Goal: Transaction & Acquisition: Purchase product/service

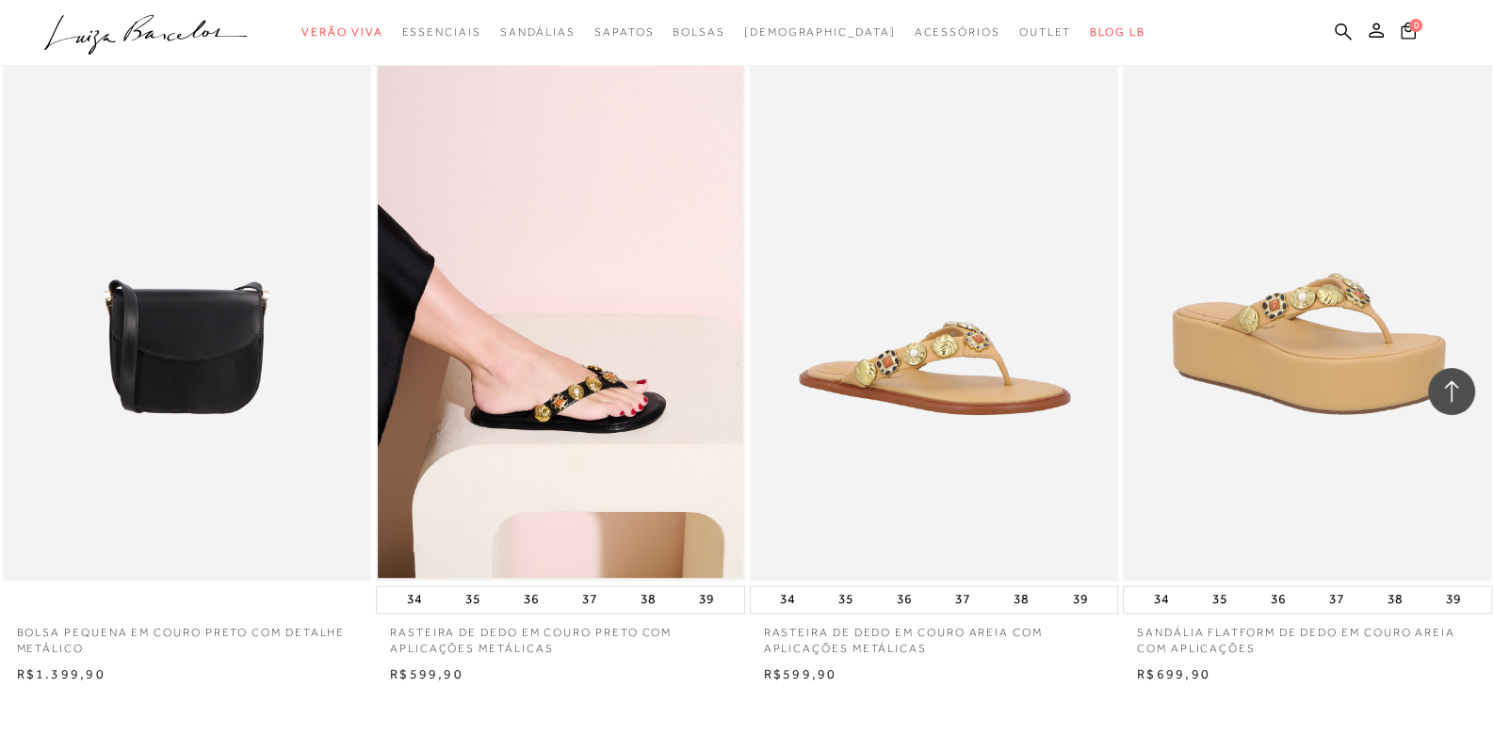
scroll to position [3672, 0]
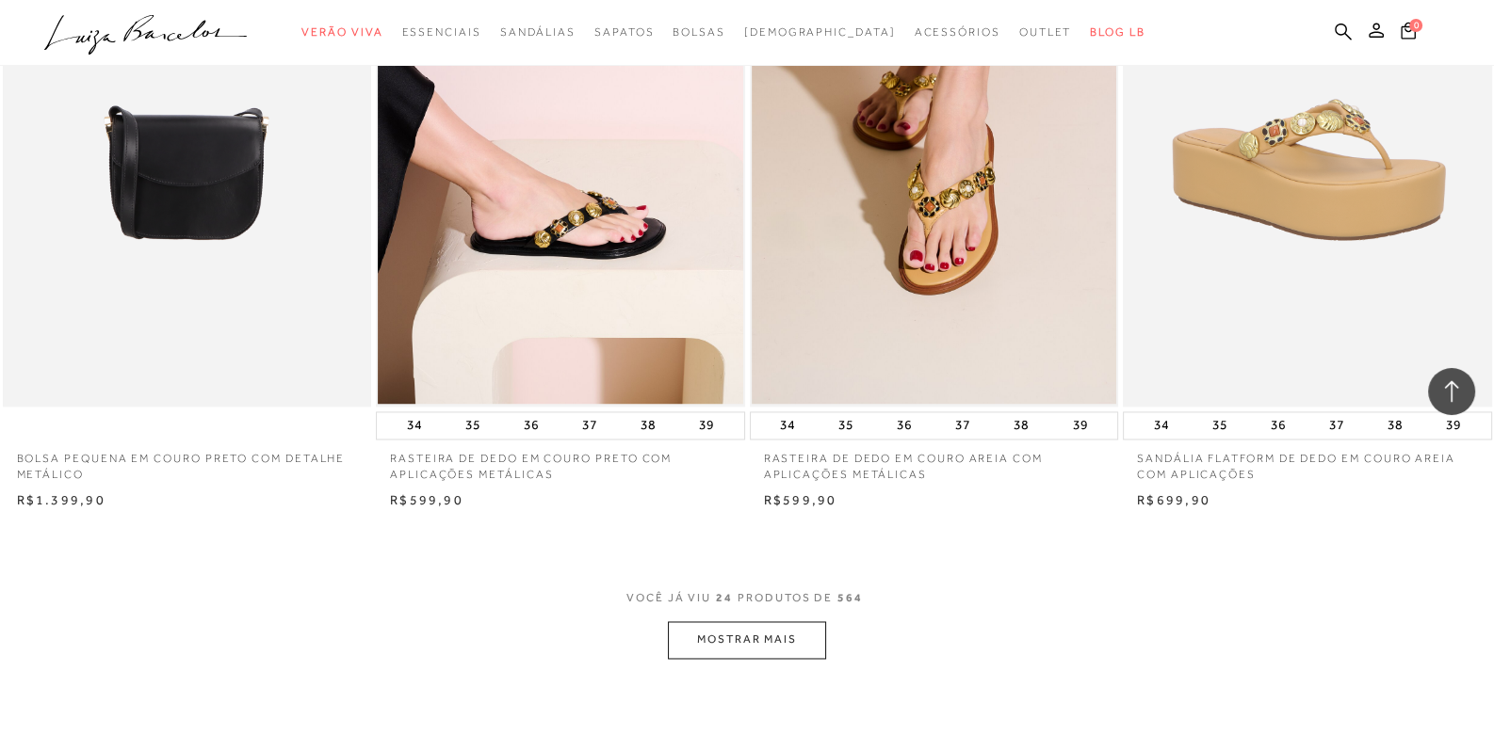
click at [756, 645] on button "MOSTRAR MAIS" at bounding box center [747, 640] width 158 height 37
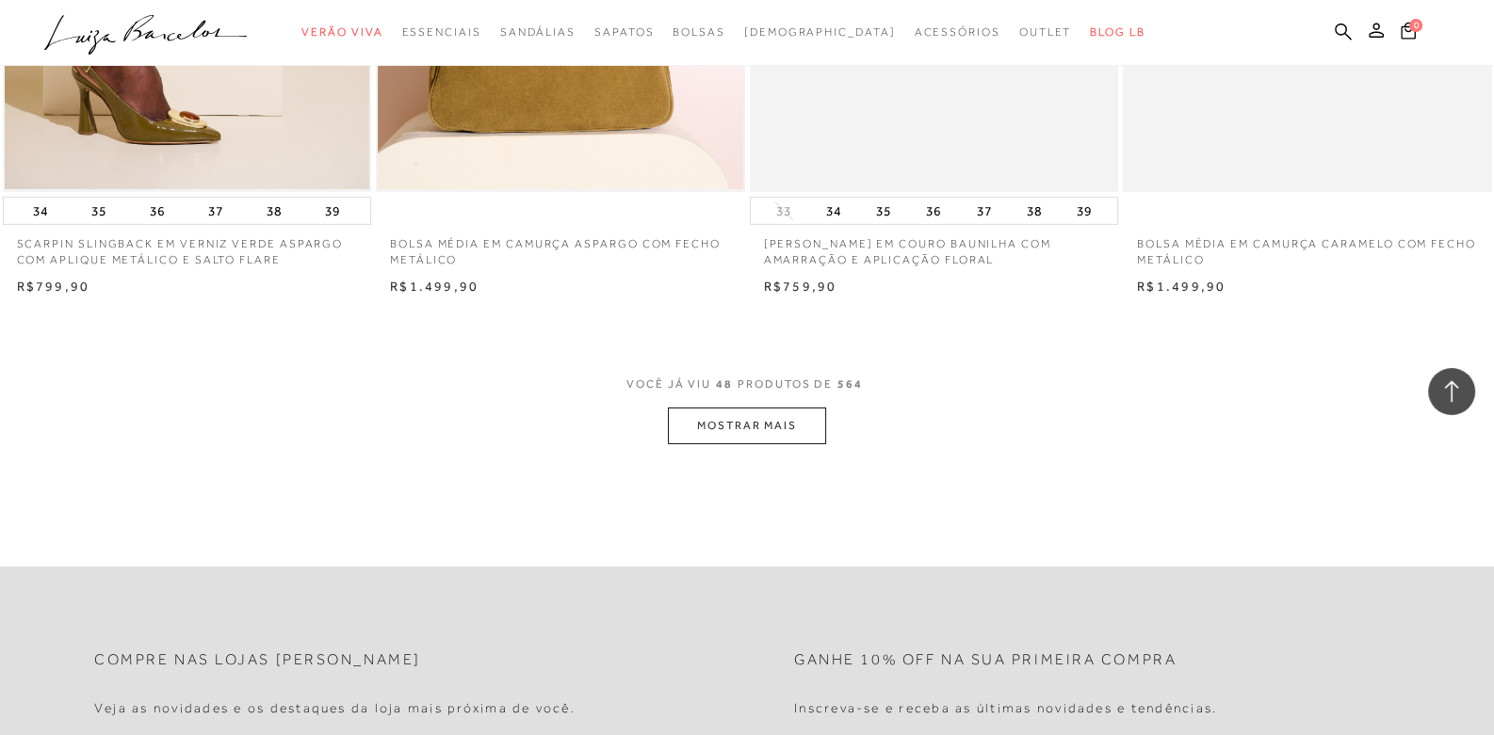
scroll to position [7910, 0]
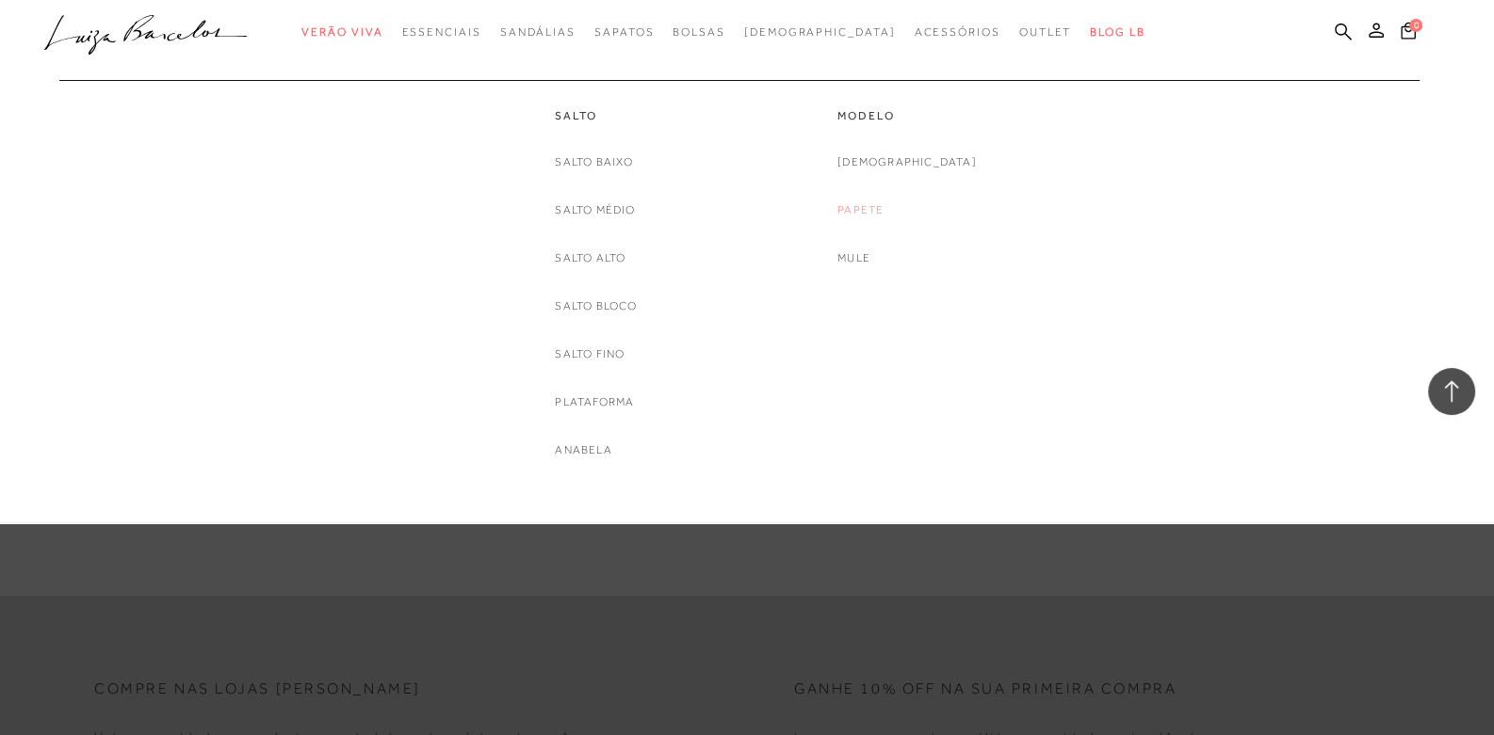
click at [883, 205] on link "Papete" at bounding box center [860, 211] width 46 height 20
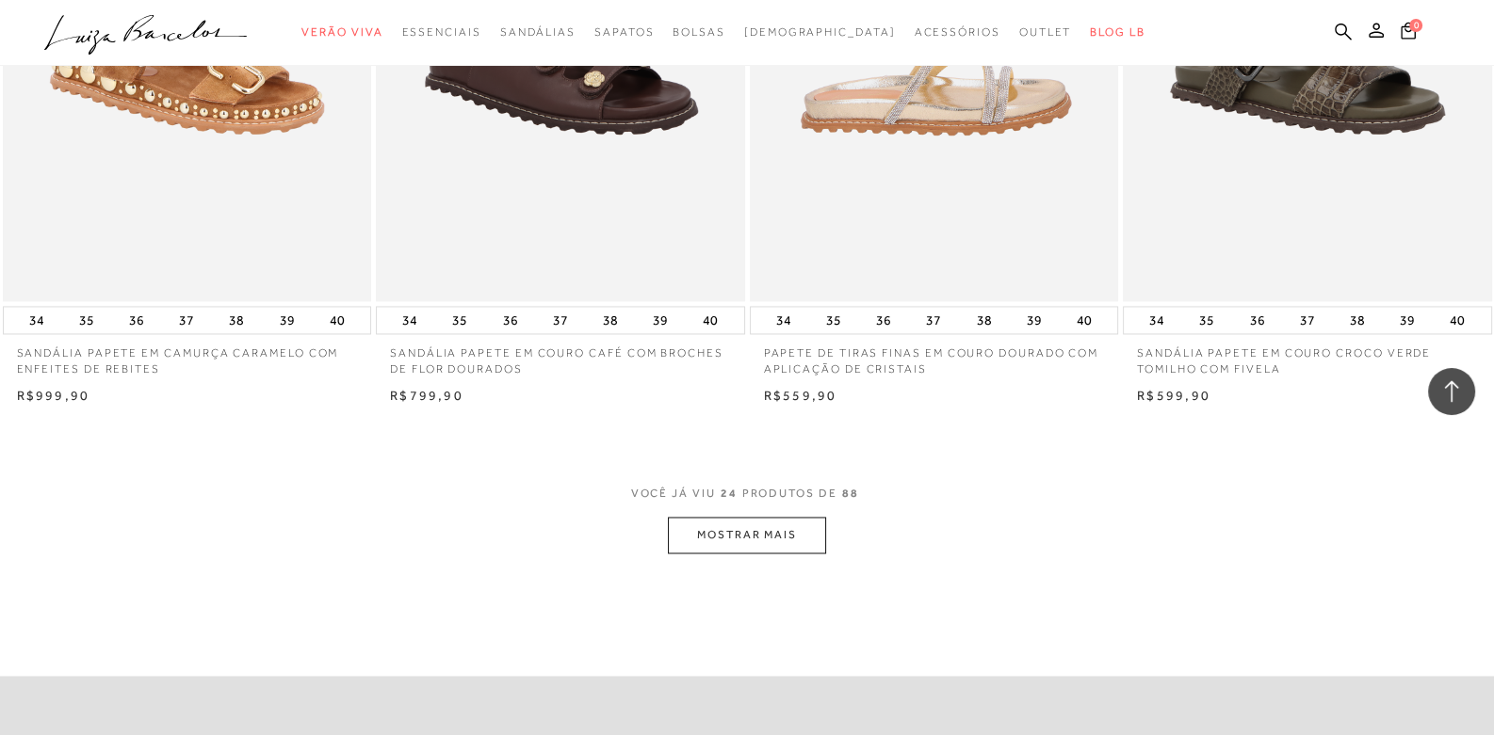
scroll to position [3766, 0]
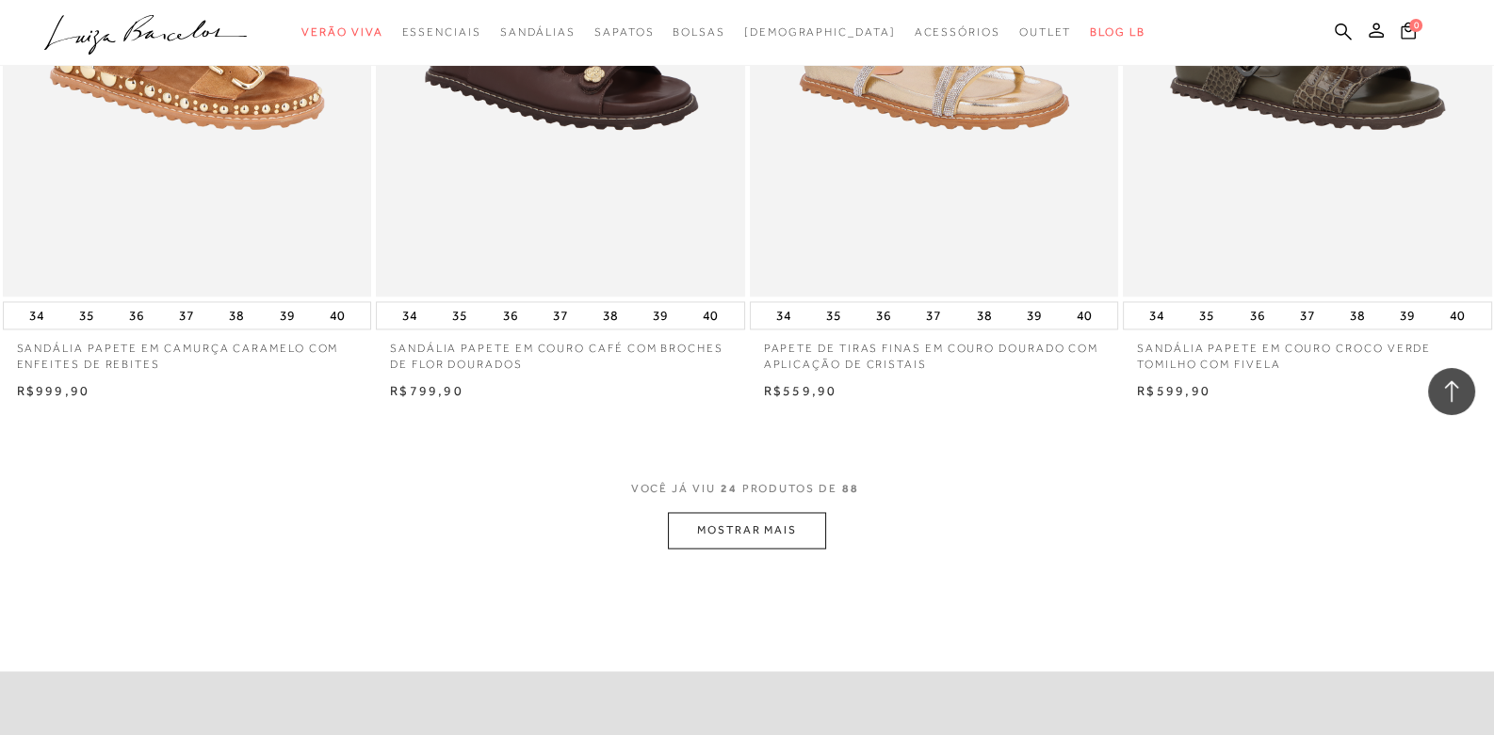
click at [753, 520] on button "MOSTRAR MAIS" at bounding box center [747, 530] width 158 height 37
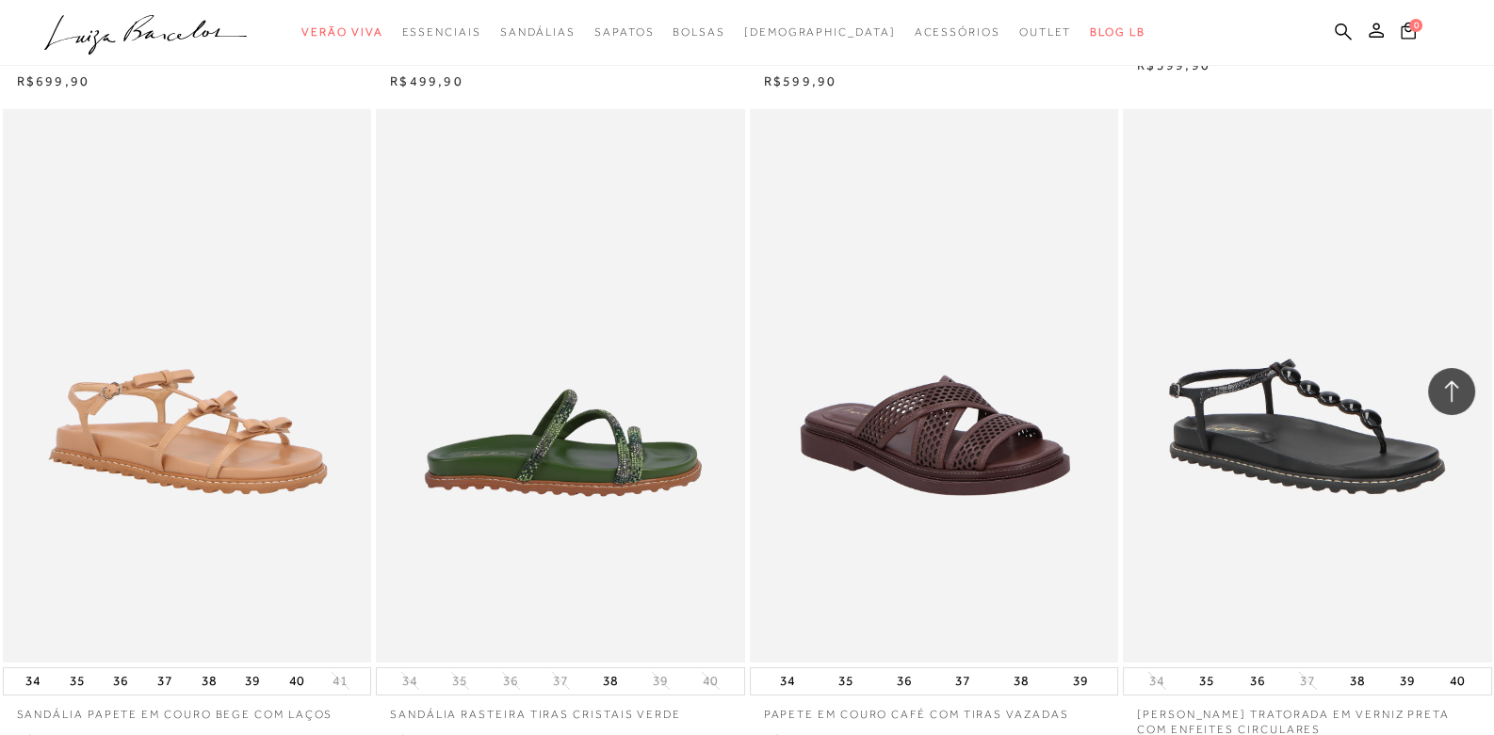
scroll to position [7438, 0]
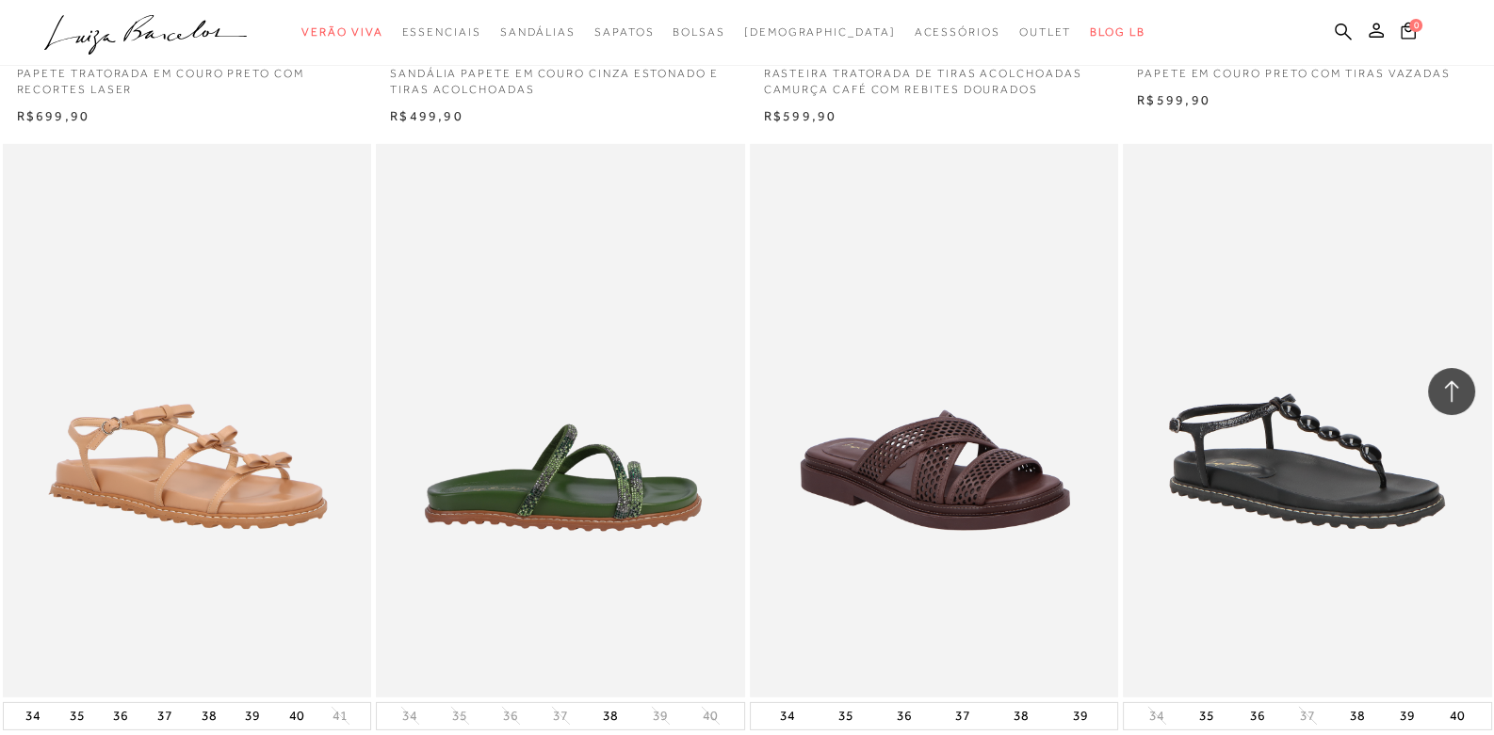
click at [639, 456] on img at bounding box center [561, 420] width 367 height 553
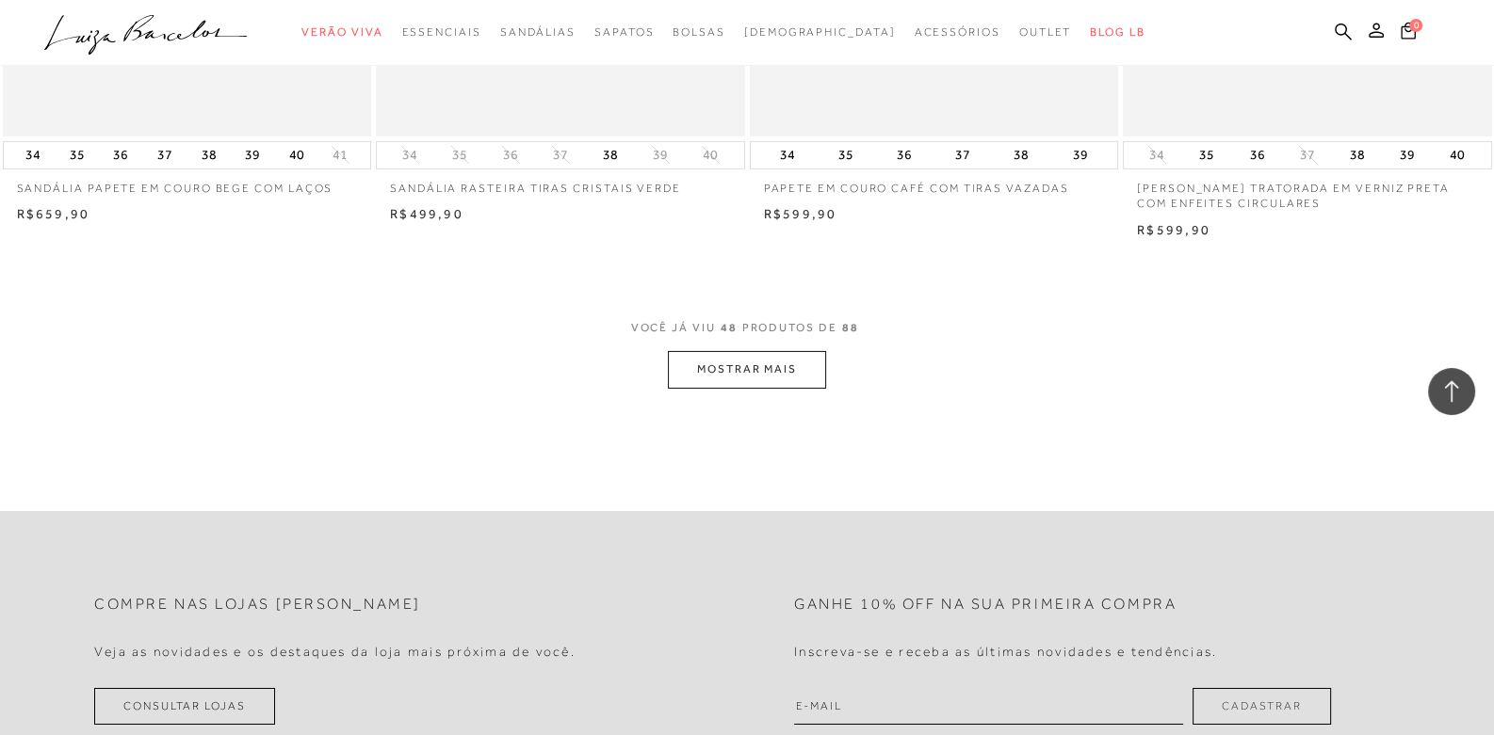
scroll to position [8004, 0]
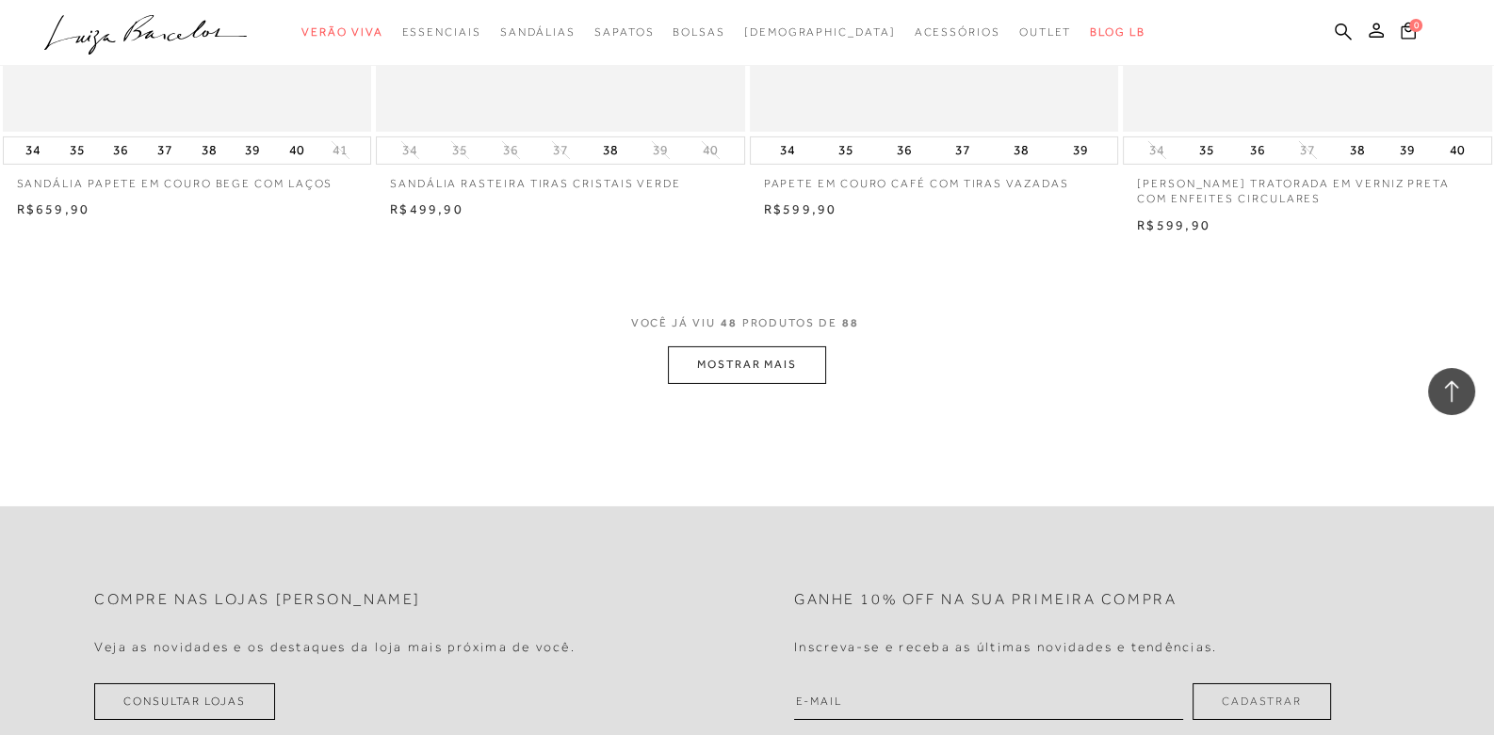
click at [755, 375] on button "MOSTRAR MAIS" at bounding box center [747, 365] width 158 height 37
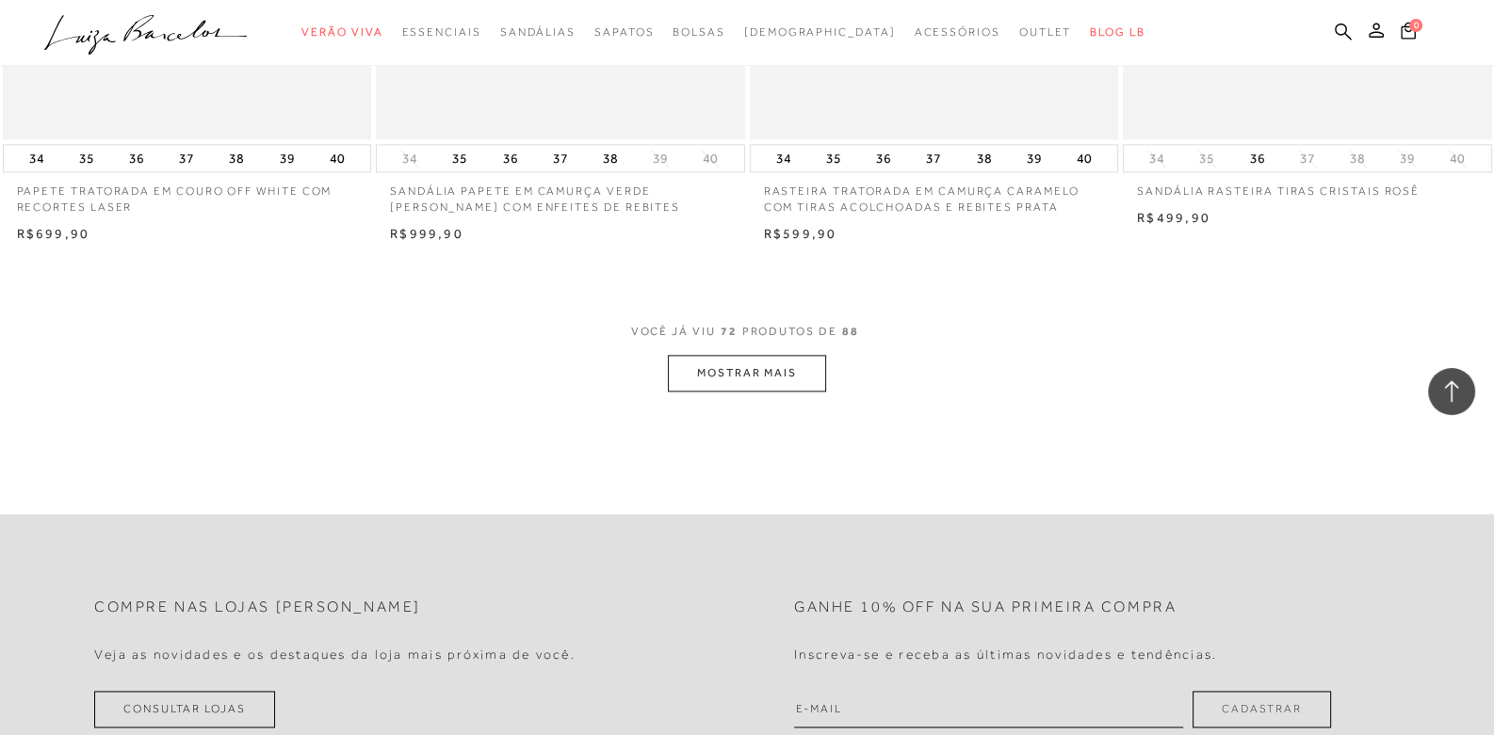
scroll to position [12147, 0]
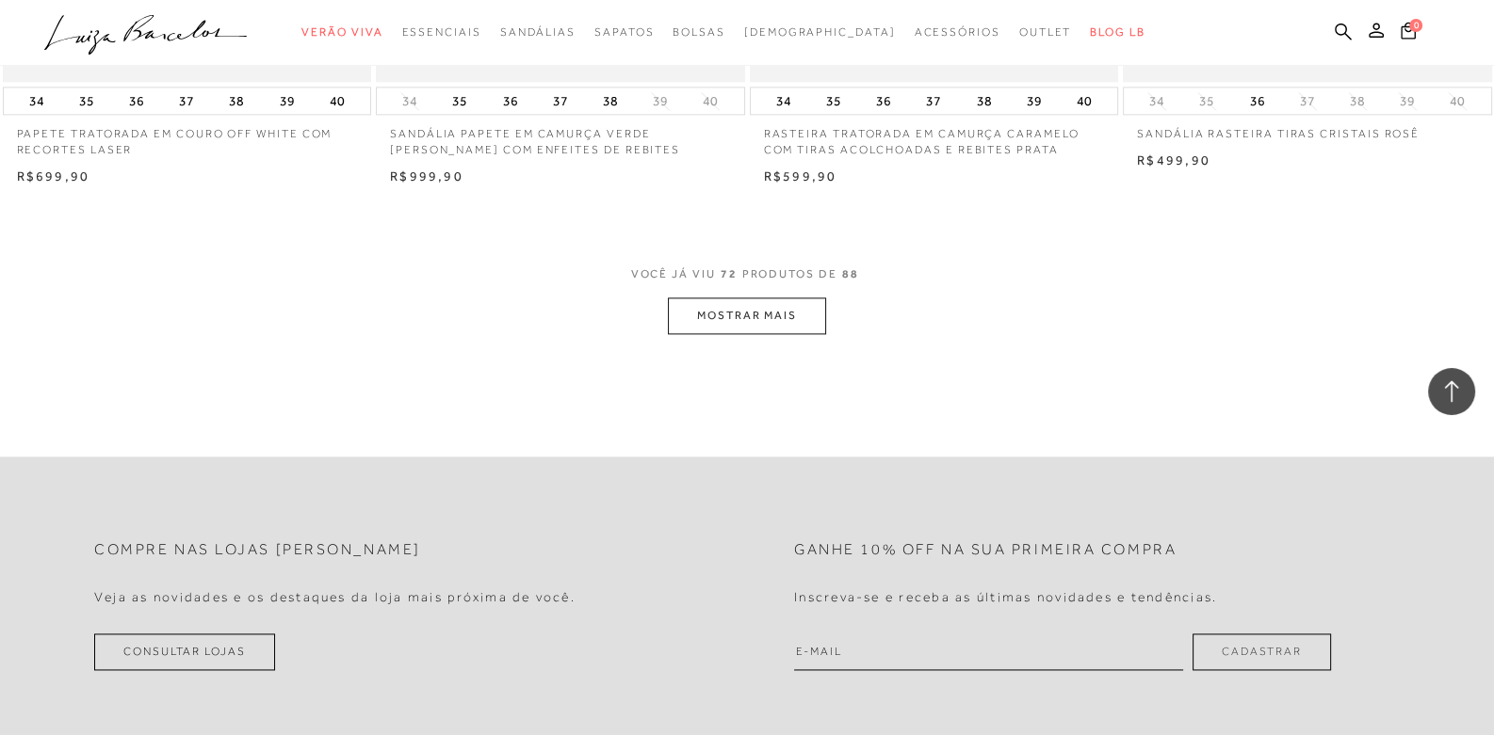
click at [706, 300] on button "MOSTRAR MAIS" at bounding box center [747, 316] width 158 height 37
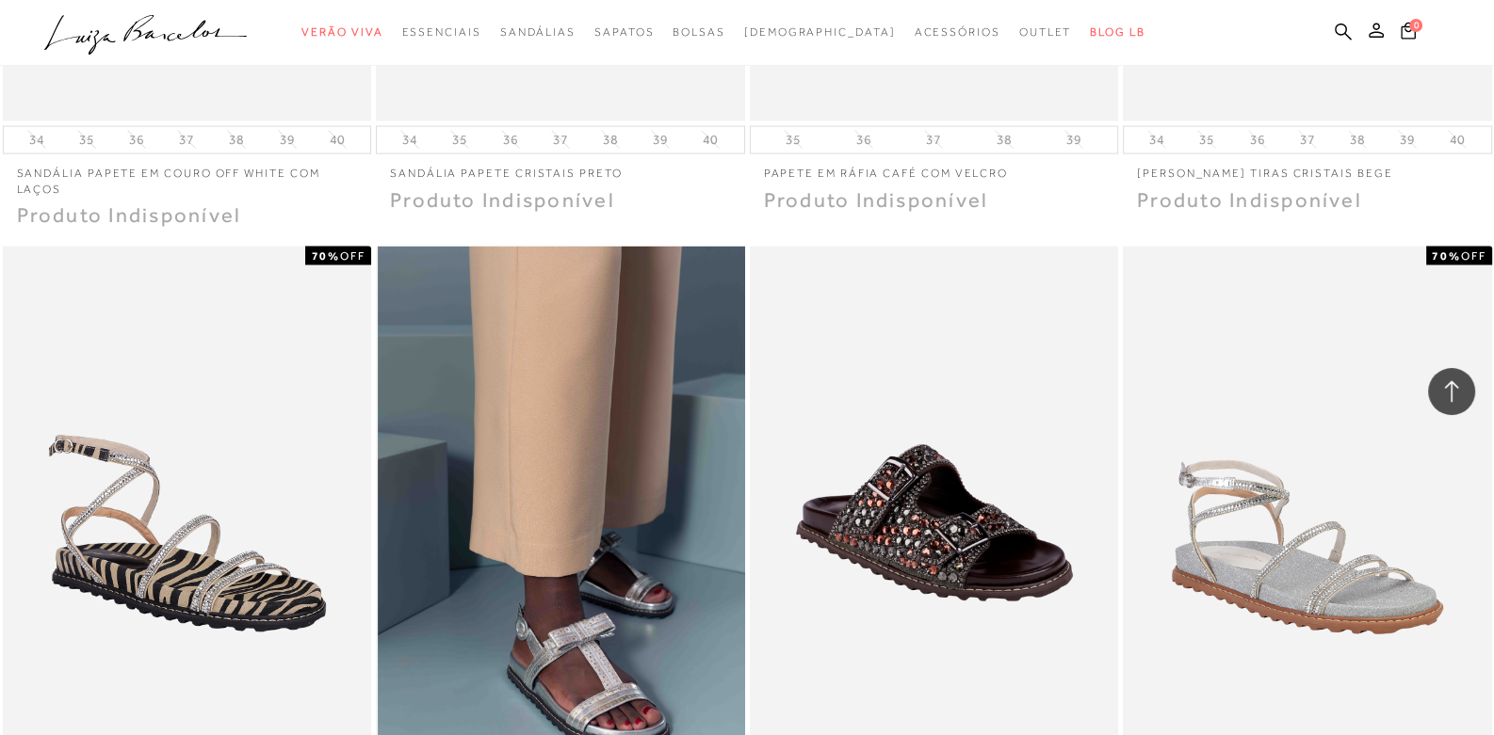
scroll to position [14111, 0]
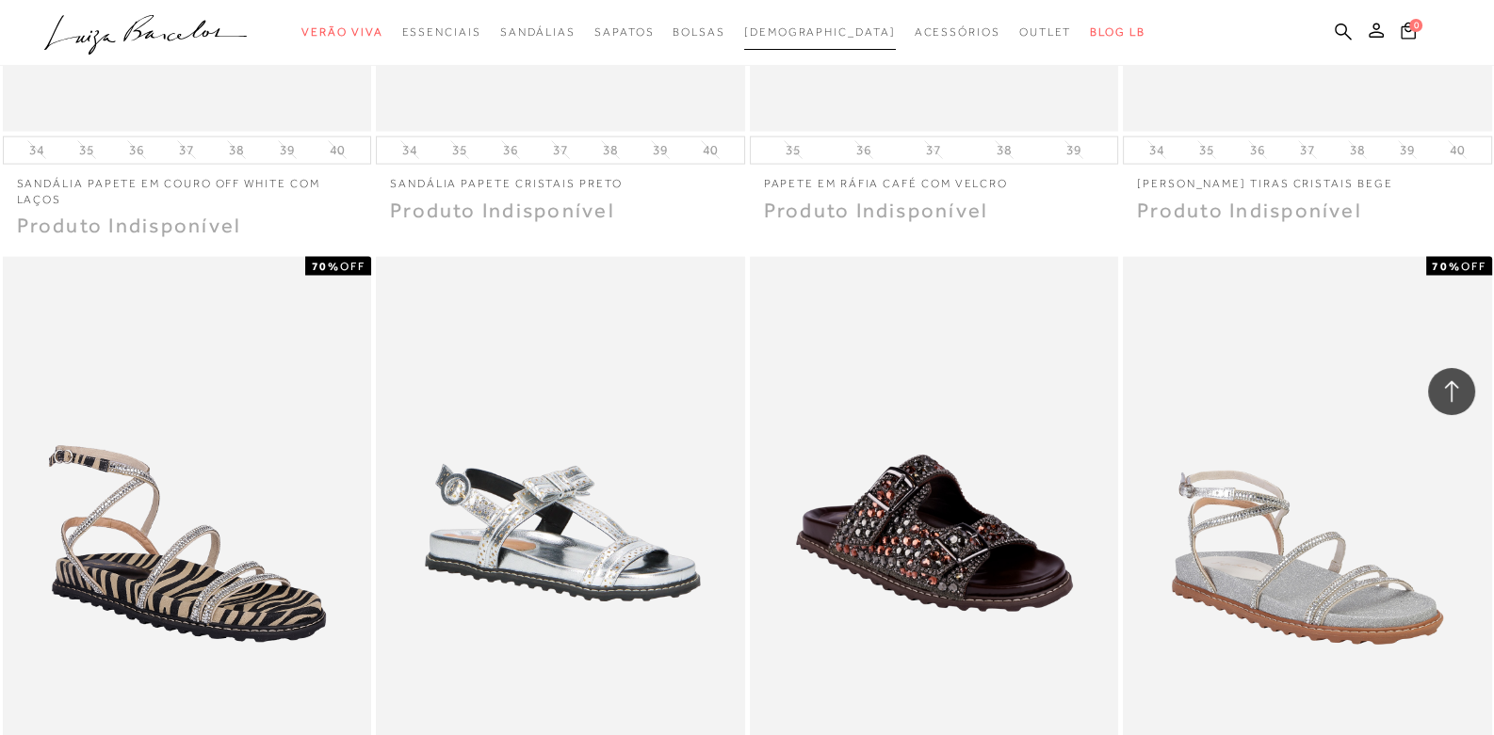
click at [810, 26] on span "[DEMOGRAPHIC_DATA]" at bounding box center [820, 31] width 152 height 13
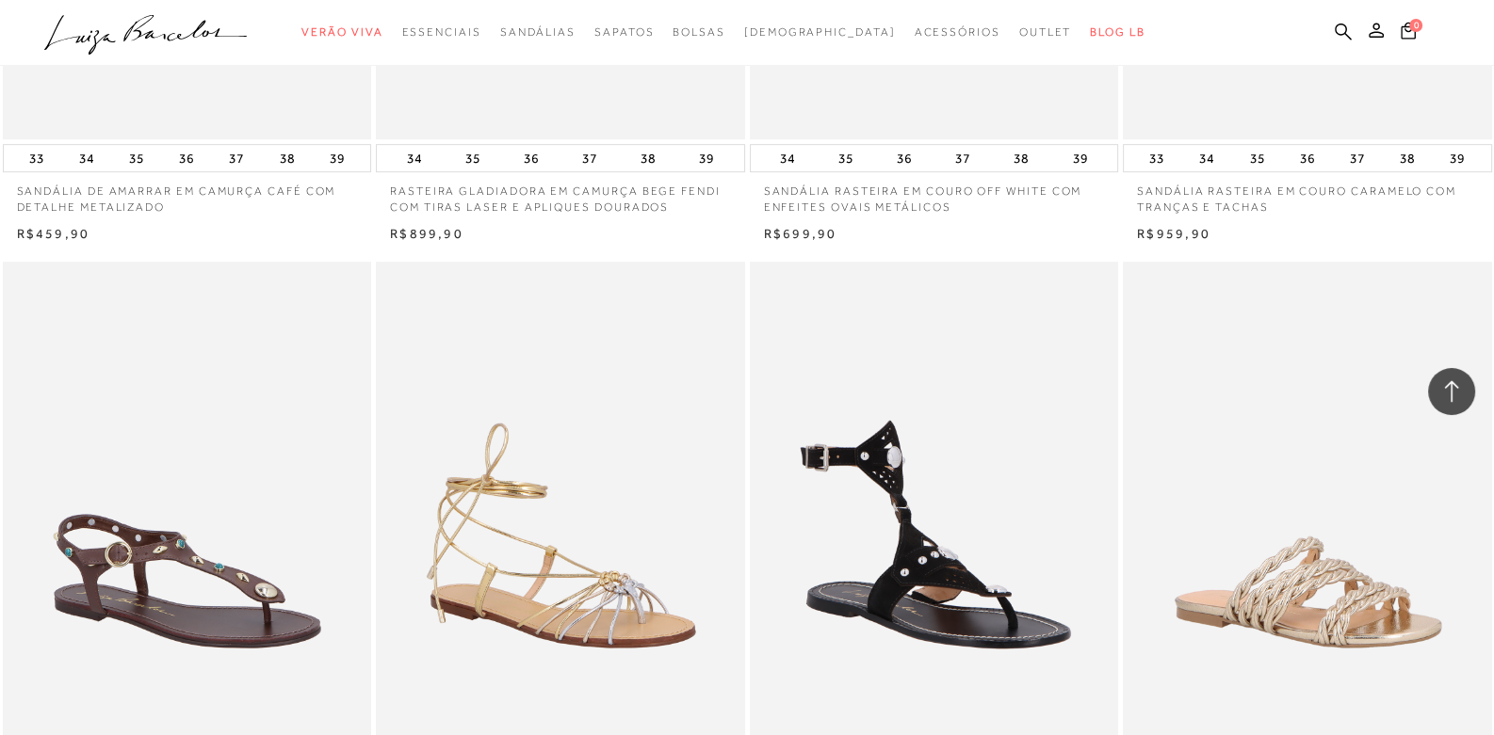
scroll to position [1224, 0]
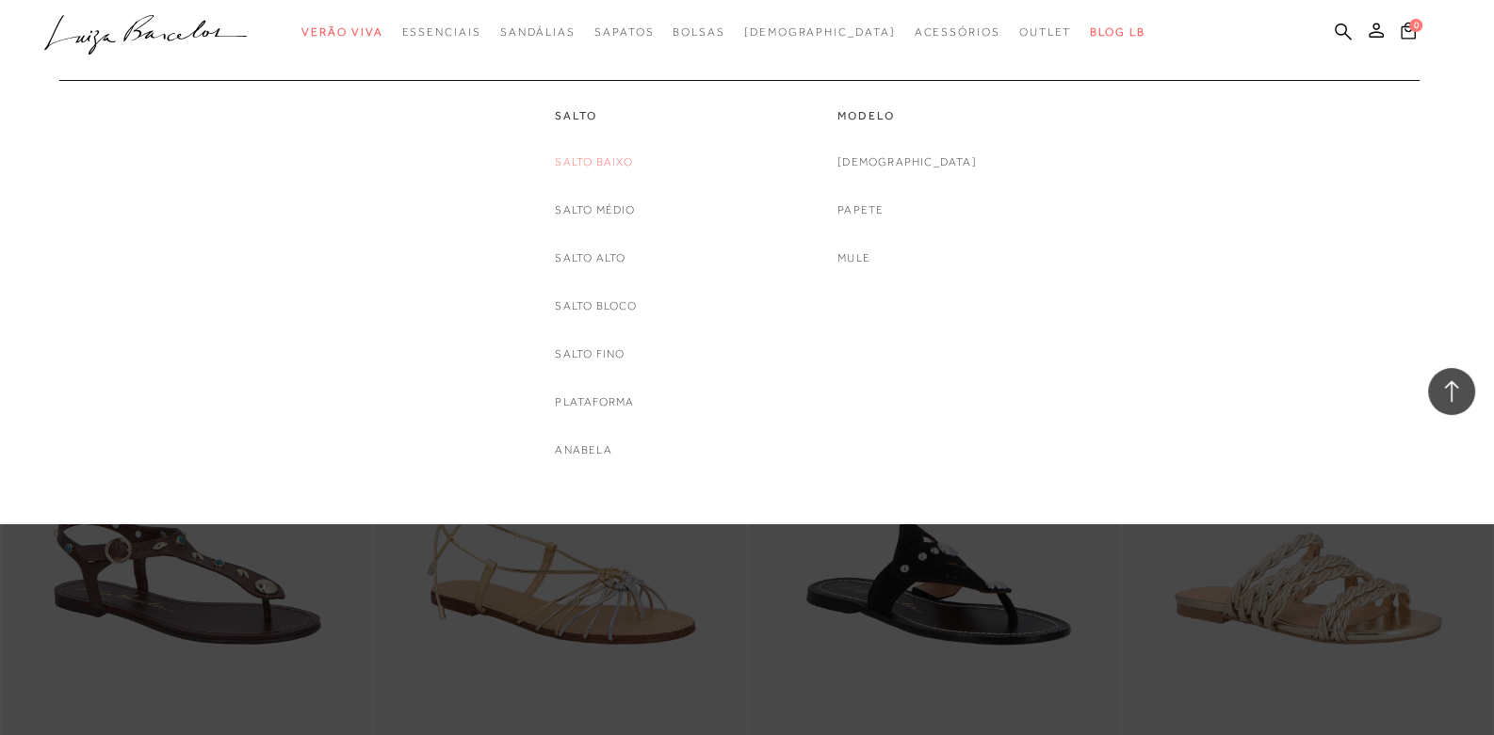
click at [598, 159] on link "Salto Baixo" at bounding box center [594, 163] width 78 height 20
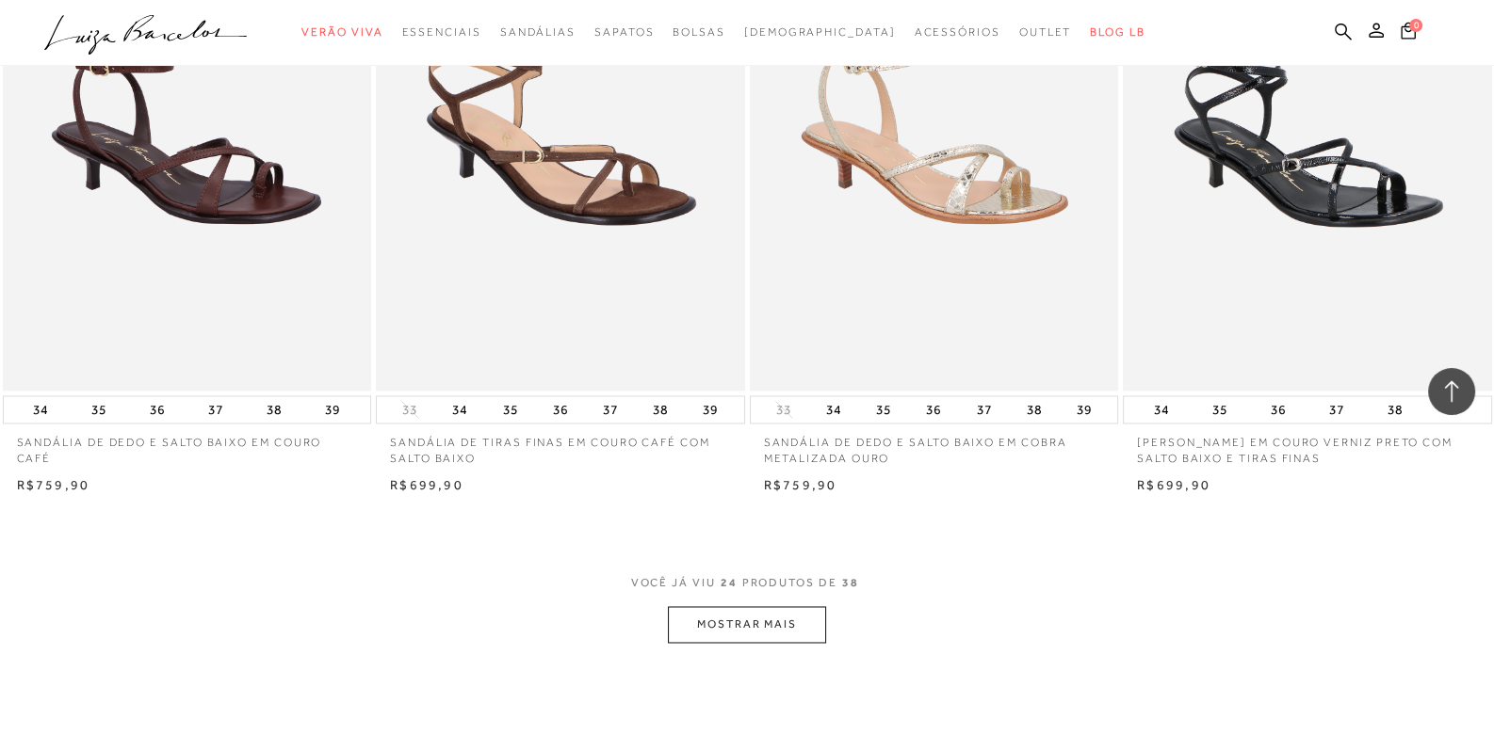
scroll to position [3955, 0]
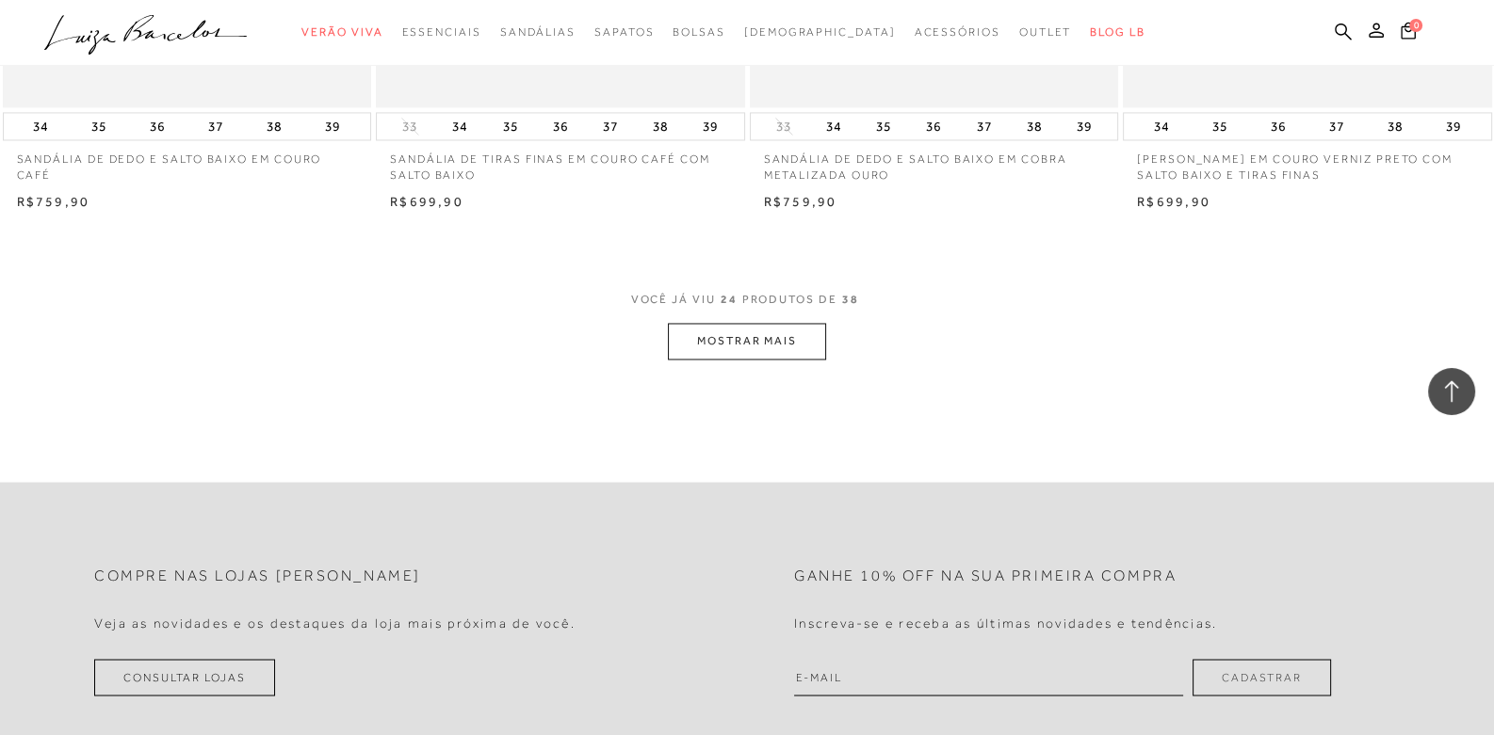
click at [766, 341] on button "MOSTRAR MAIS" at bounding box center [747, 341] width 158 height 37
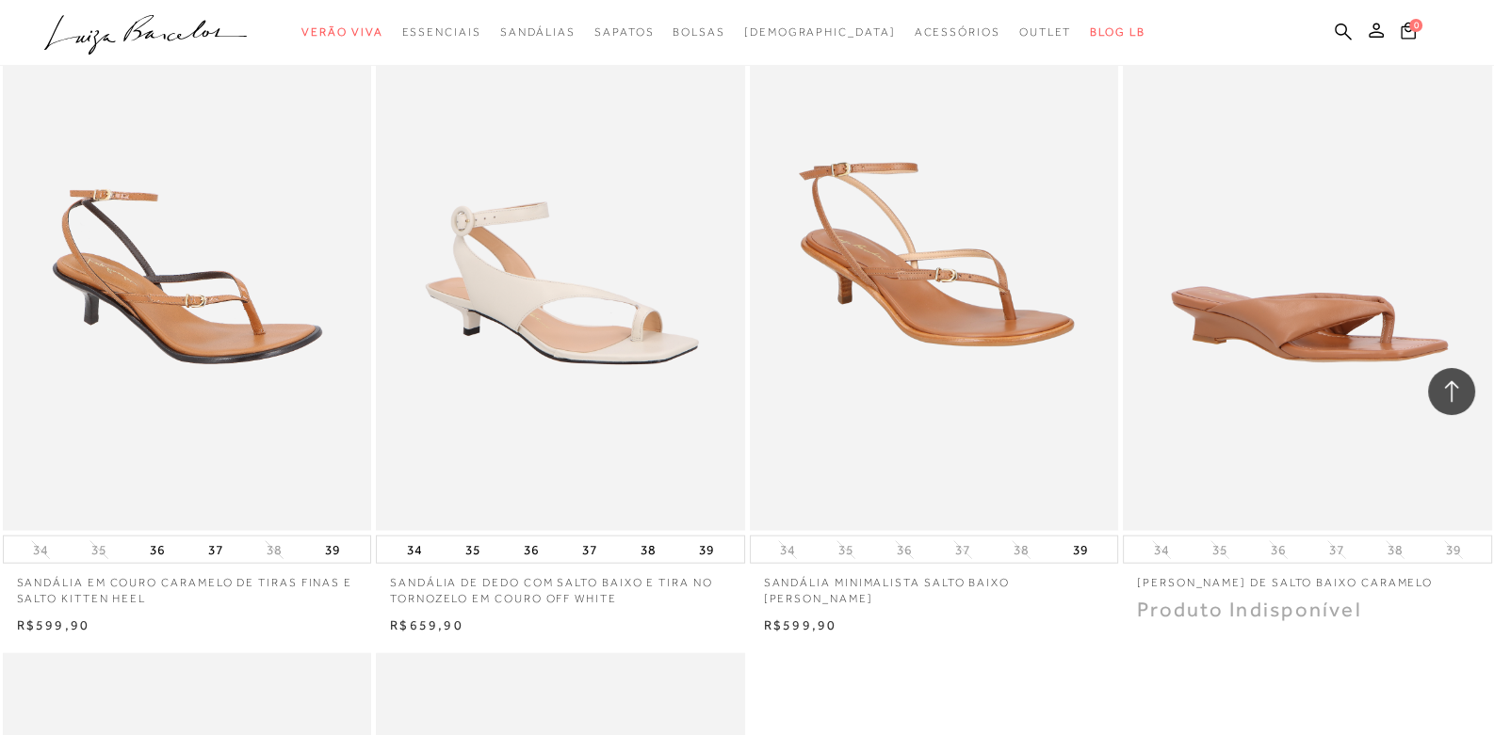
scroll to position [5462, 0]
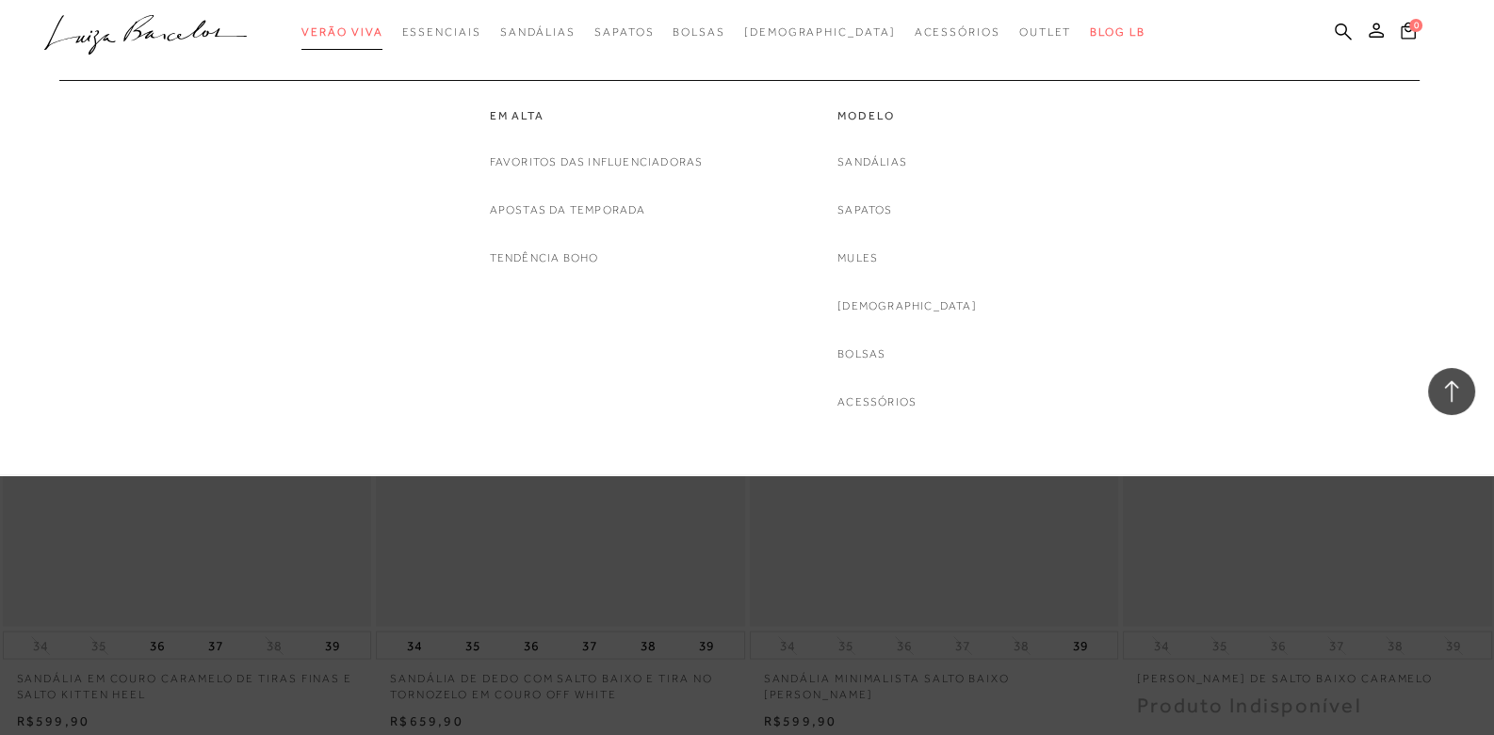
click at [382, 28] on span "Verão Viva" at bounding box center [341, 31] width 81 height 13
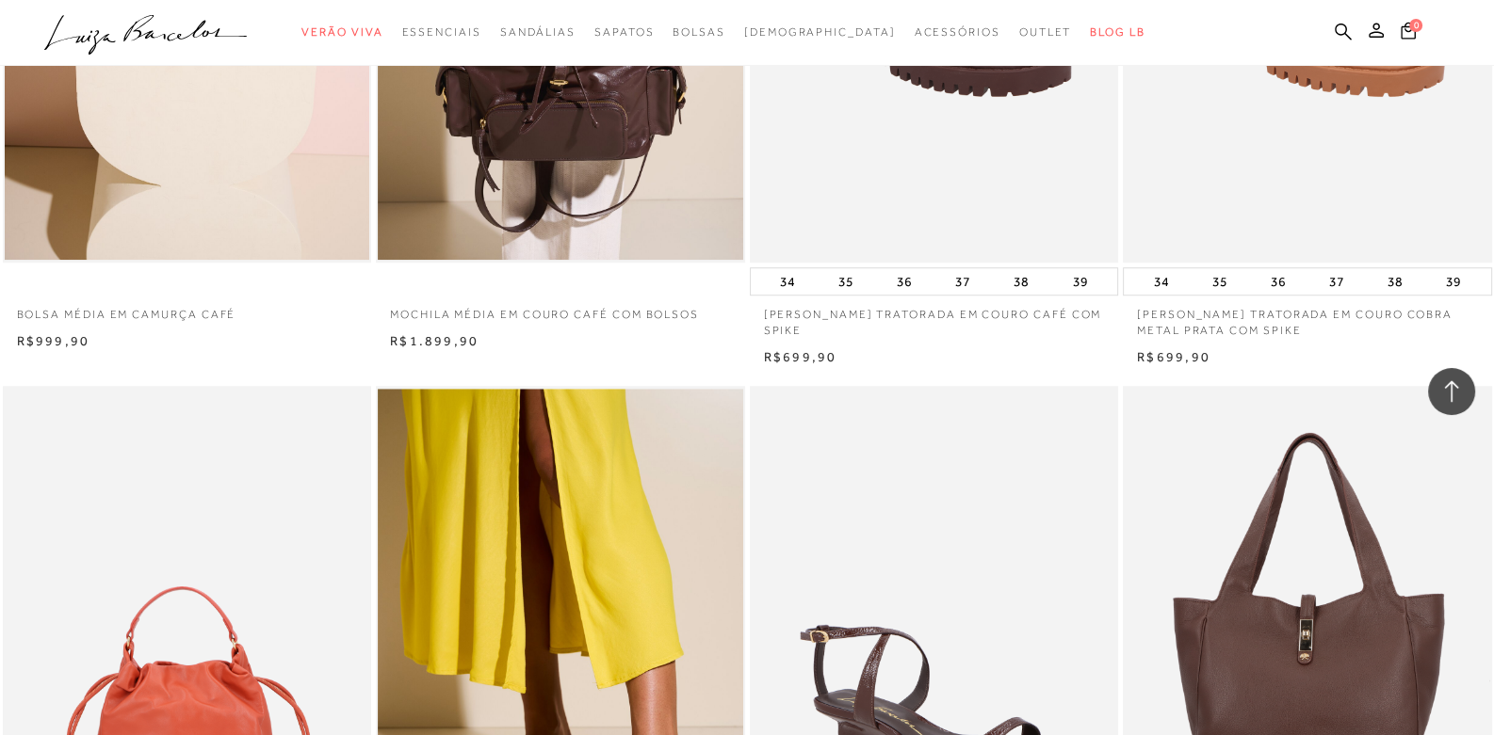
scroll to position [2072, 0]
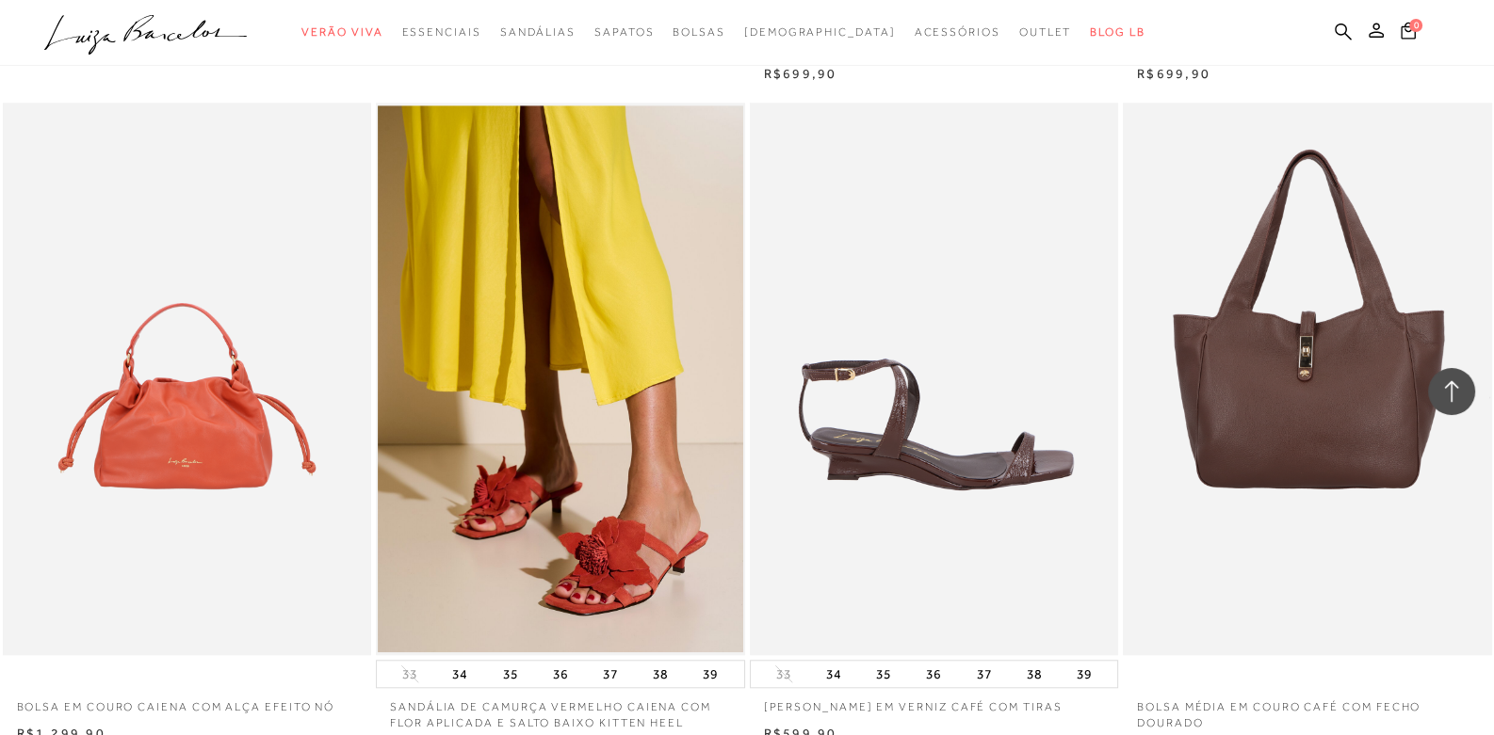
click at [956, 436] on img at bounding box center [934, 379] width 367 height 553
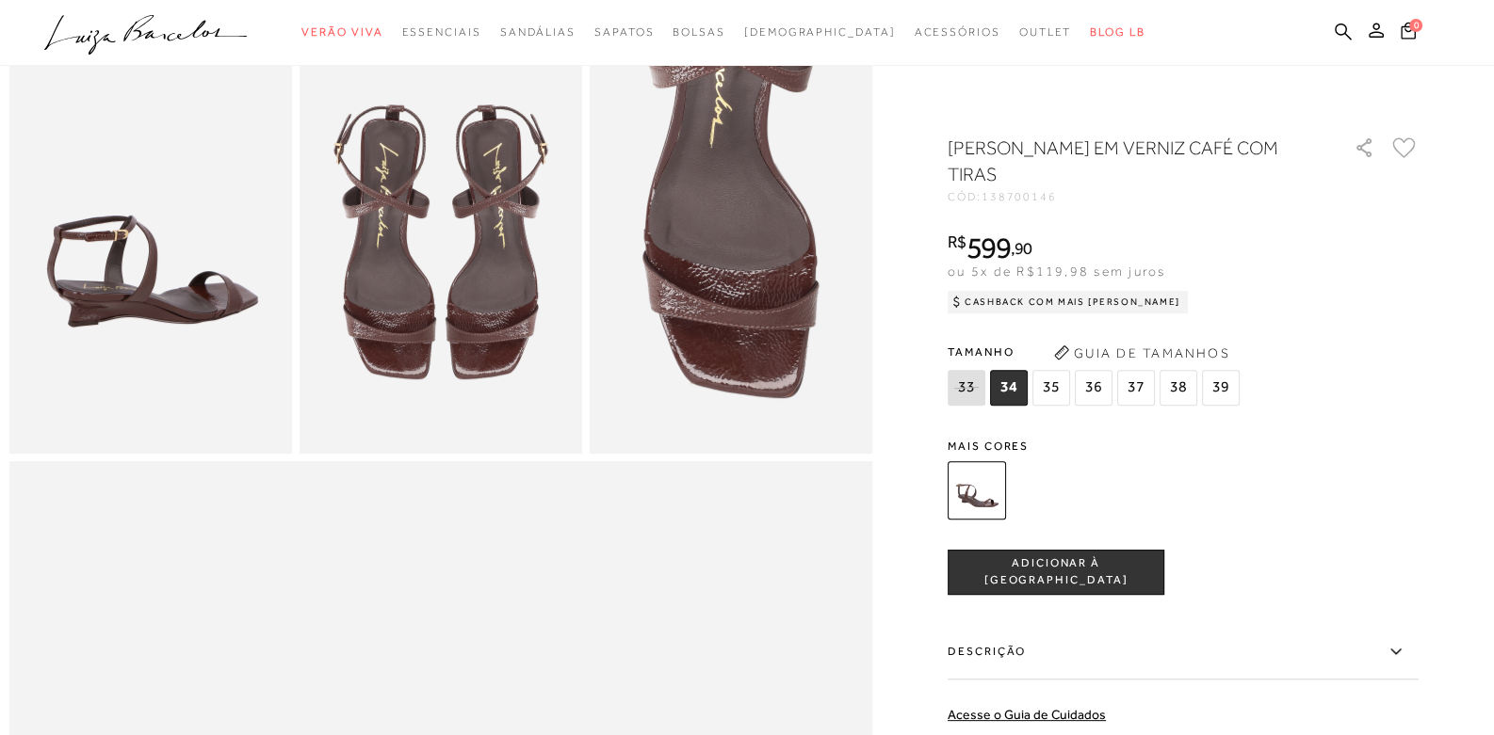
scroll to position [847, 0]
